Goal: Task Accomplishment & Management: Manage account settings

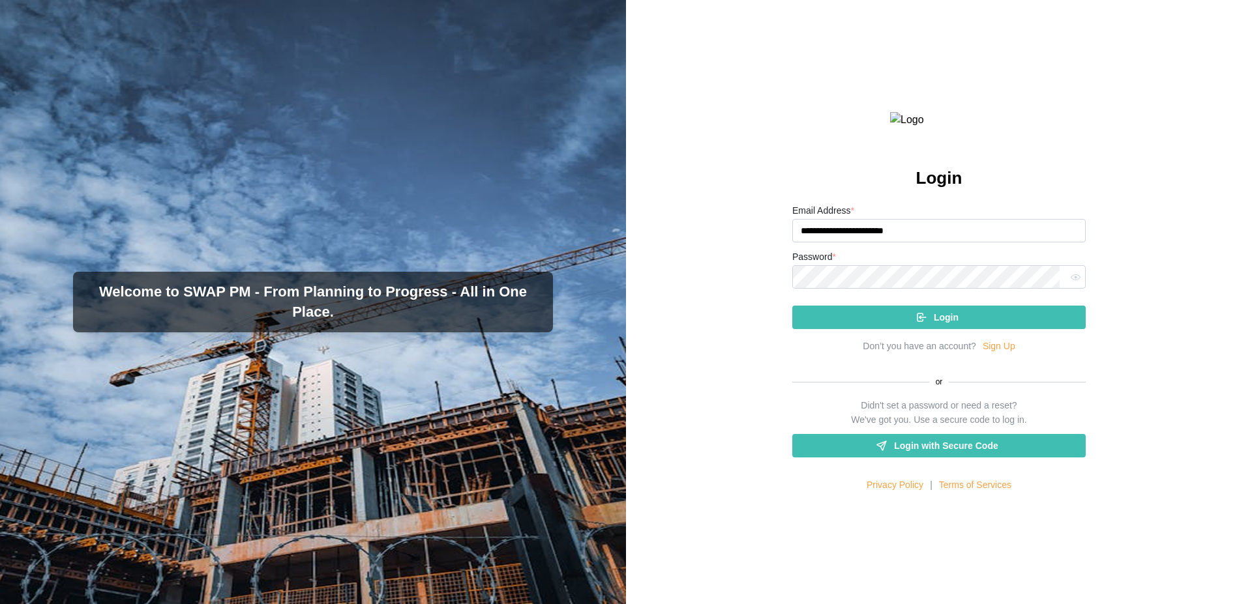
click at [846, 243] on input "**********" at bounding box center [938, 230] width 293 height 23
type input "**********"
click at [896, 329] on div "Login" at bounding box center [937, 317] width 273 height 22
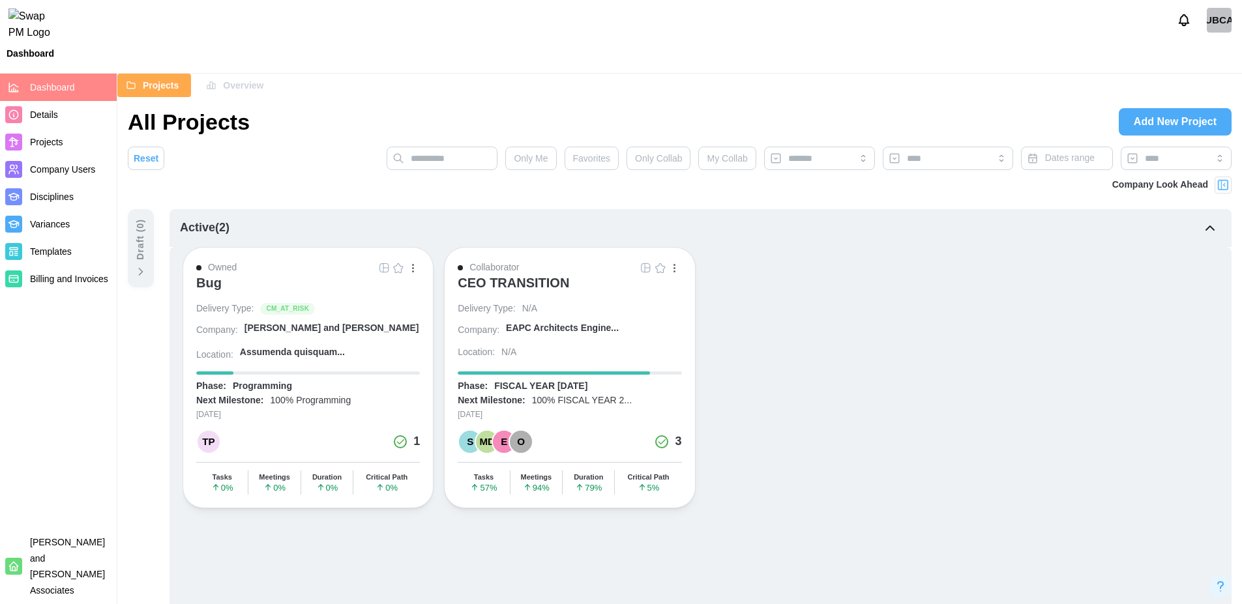
click at [1230, 187] on div at bounding box center [1223, 185] width 17 height 17
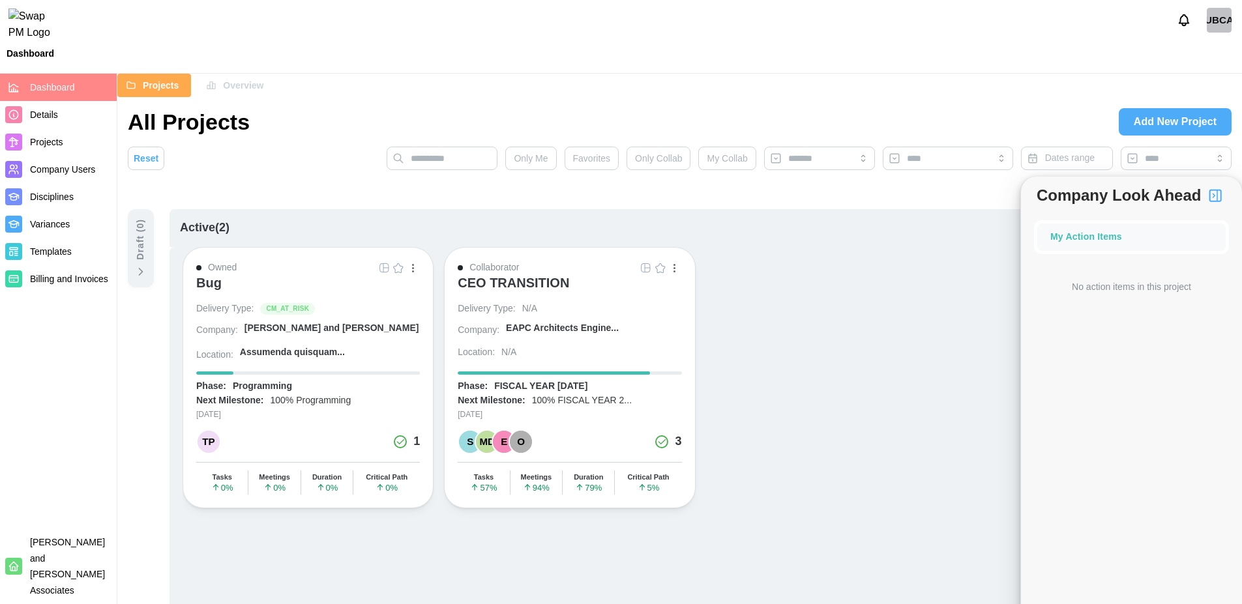
click at [1089, 235] on div "My Action Items" at bounding box center [1086, 237] width 72 height 14
click at [1093, 239] on div "My Action Items" at bounding box center [1086, 237] width 72 height 14
click at [1190, 230] on div "My Action Items" at bounding box center [1131, 237] width 162 height 14
click at [1084, 236] on div "My Action Items" at bounding box center [1086, 237] width 72 height 14
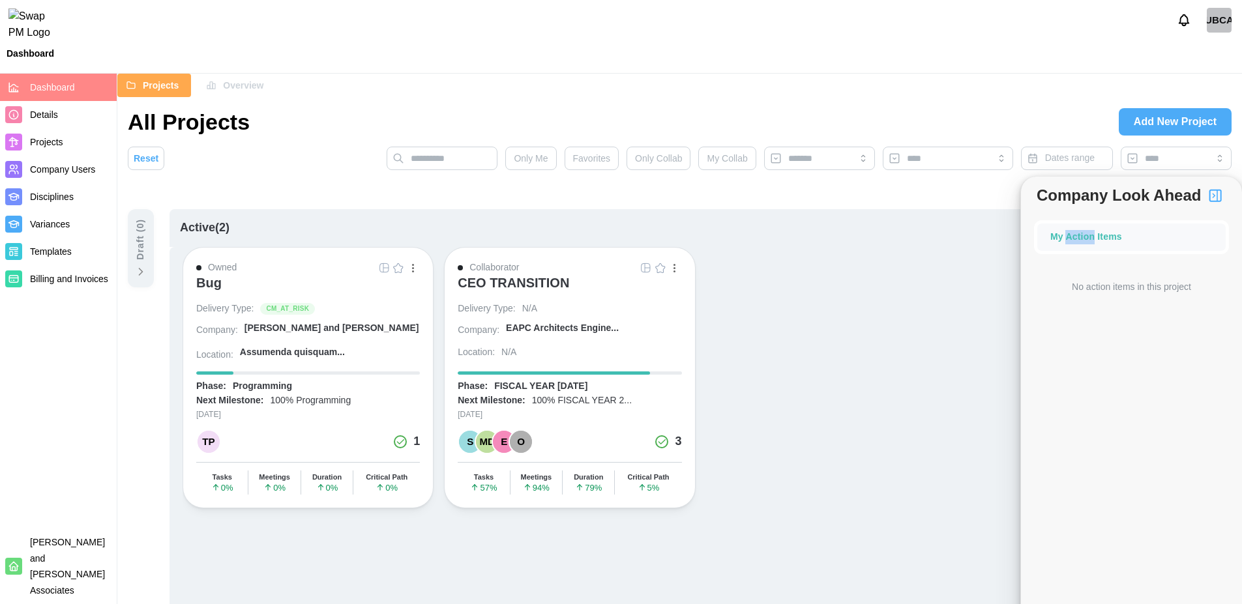
click at [1084, 236] on div "My Action Items" at bounding box center [1086, 237] width 72 height 14
click at [1176, 237] on div "My Action Items" at bounding box center [1131, 237] width 162 height 14
click at [1215, 198] on img "button" at bounding box center [1215, 196] width 16 height 16
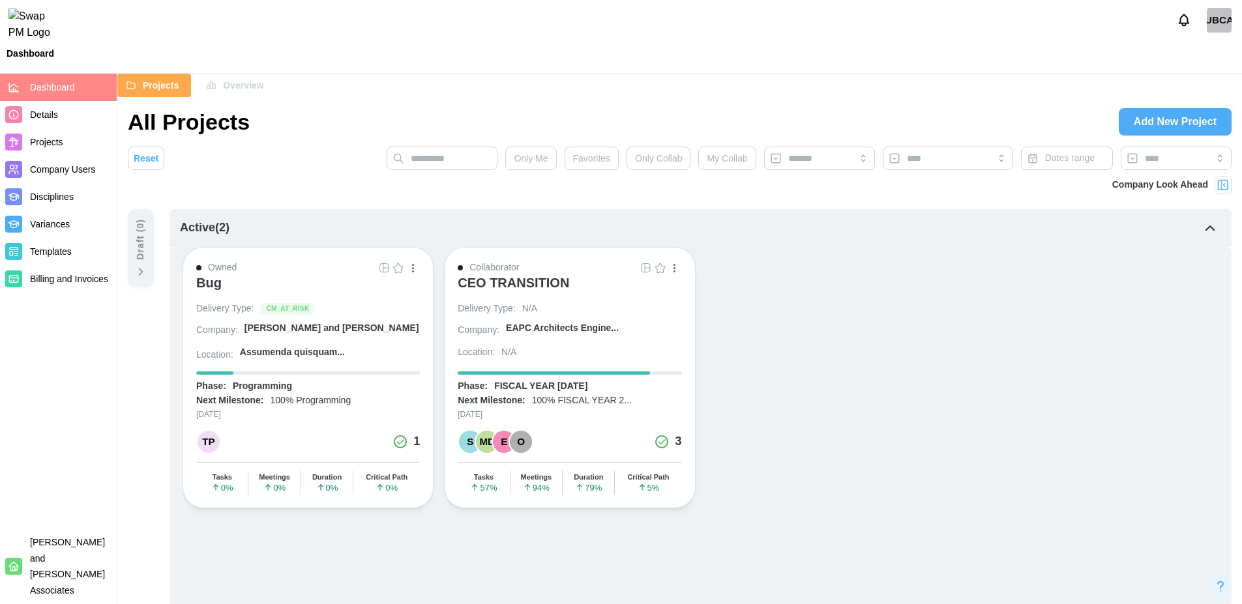
click at [1220, 190] on img at bounding box center [1223, 185] width 13 height 13
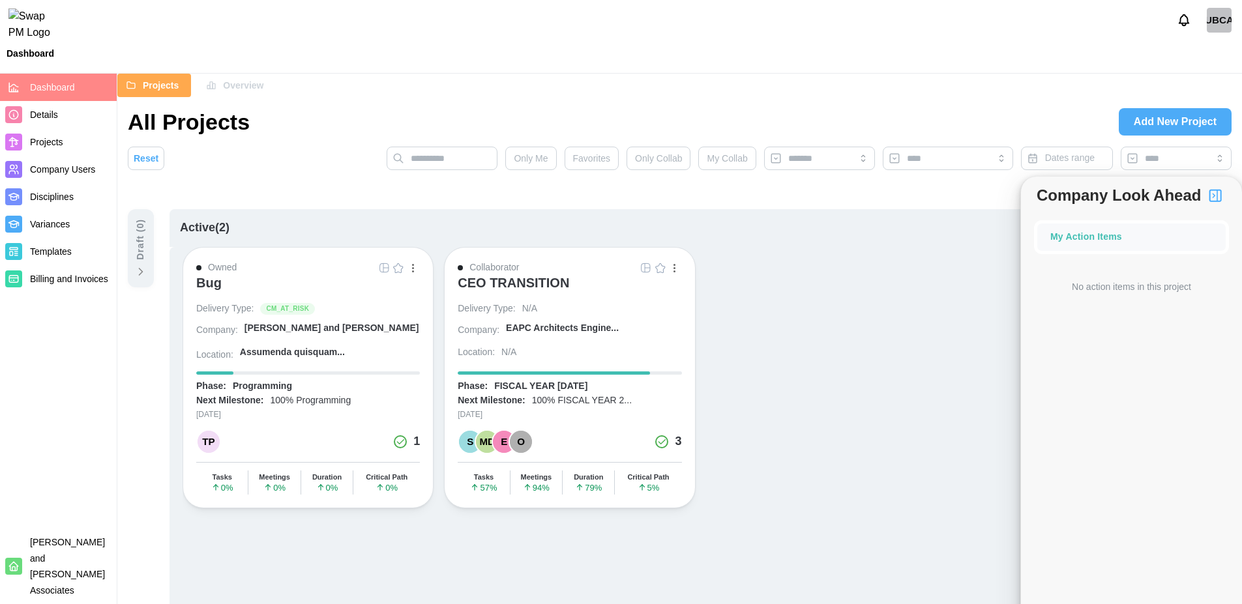
click at [1217, 196] on img "button" at bounding box center [1215, 196] width 16 height 16
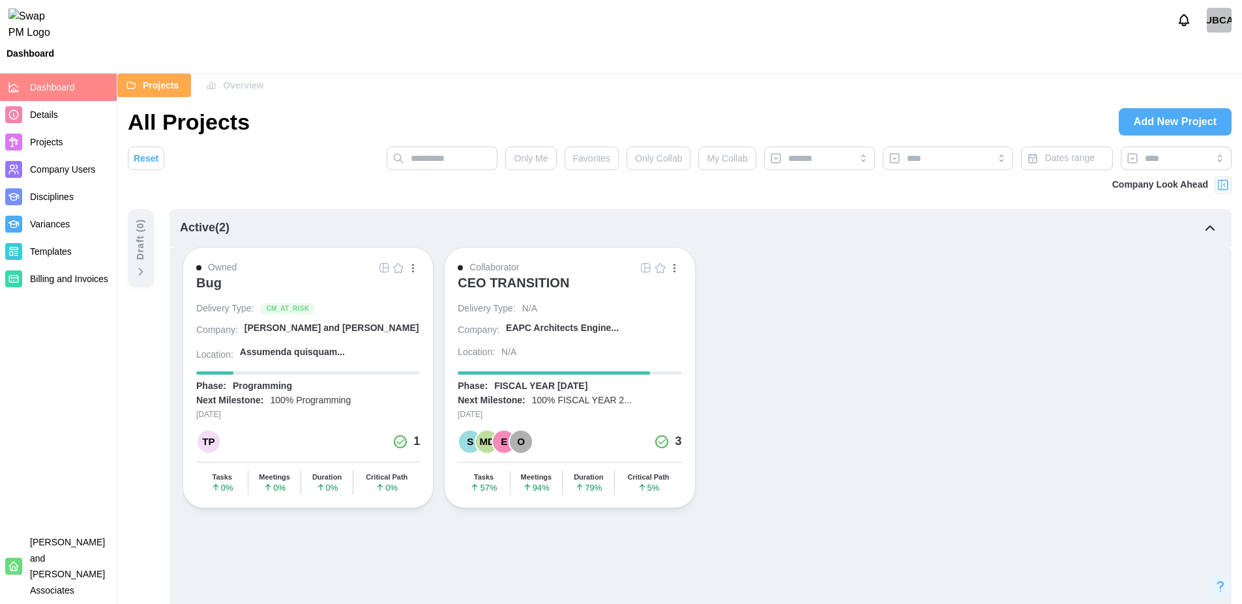
click at [1224, 183] on img at bounding box center [1223, 185] width 13 height 13
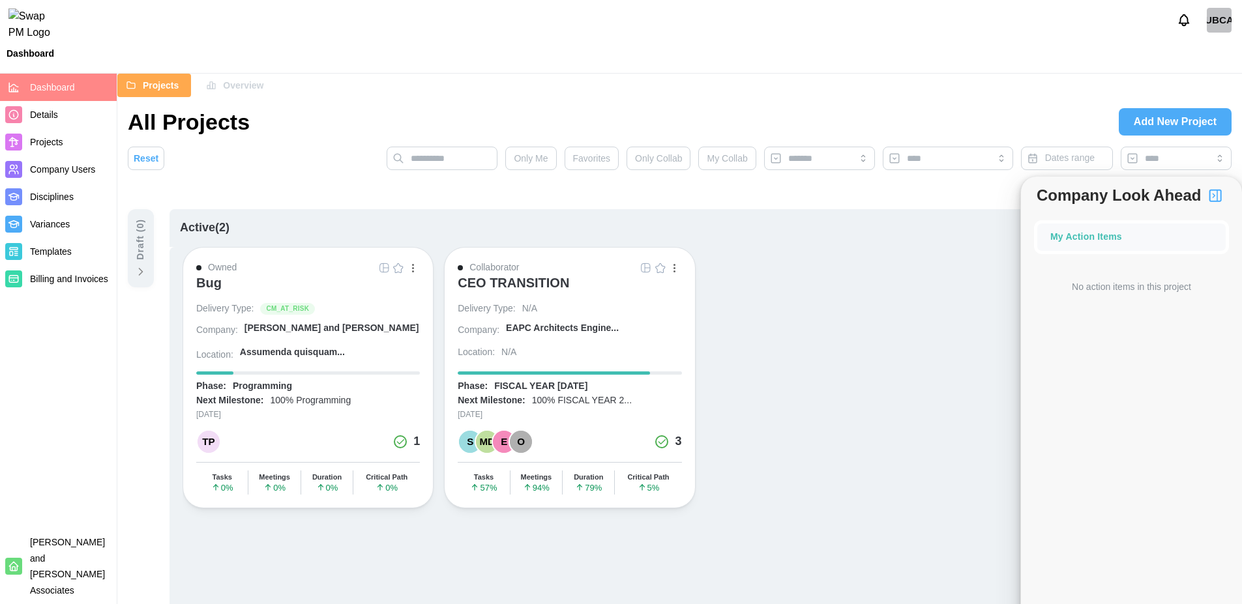
click at [1215, 200] on img "button" at bounding box center [1215, 196] width 16 height 16
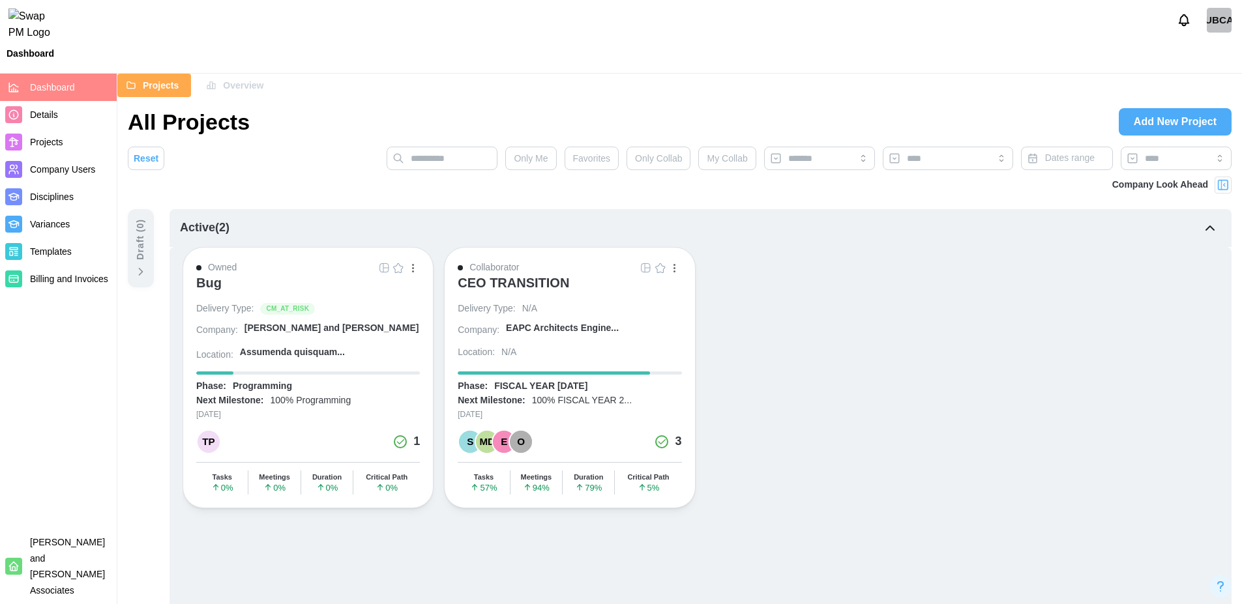
click at [1220, 192] on div at bounding box center [1223, 185] width 17 height 17
